Goal: Navigation & Orientation: Go to known website

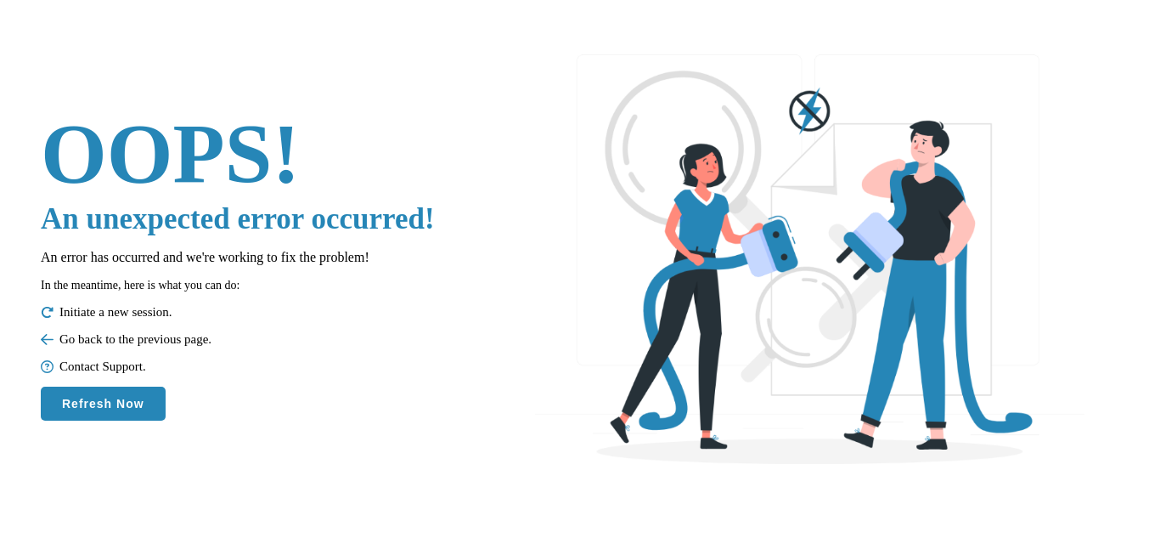
click at [99, 414] on button "Refresh Now" at bounding box center [103, 403] width 125 height 34
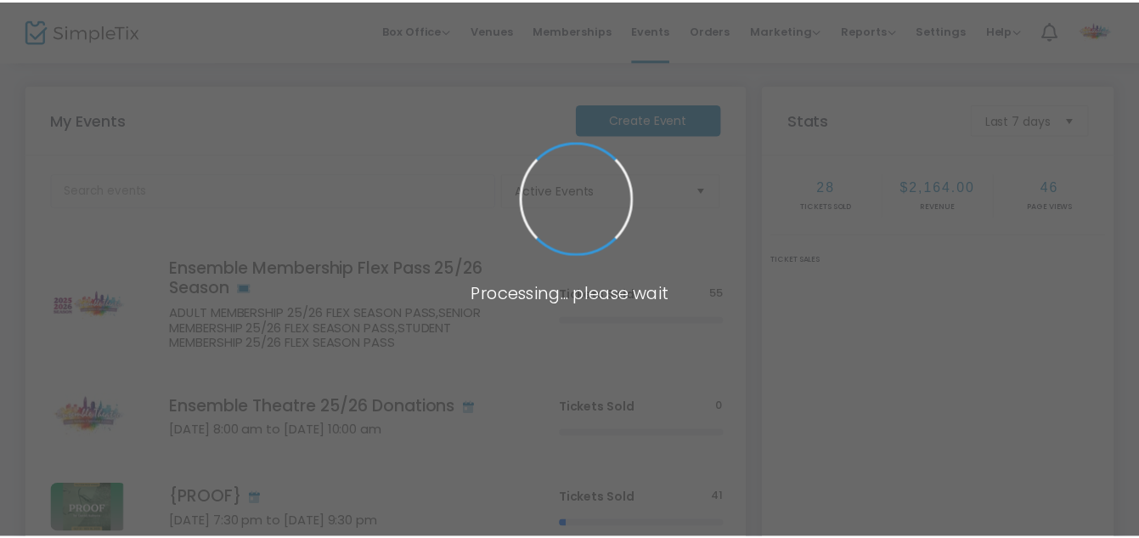
scroll to position [157, 0]
